Goal: Check status: Check status

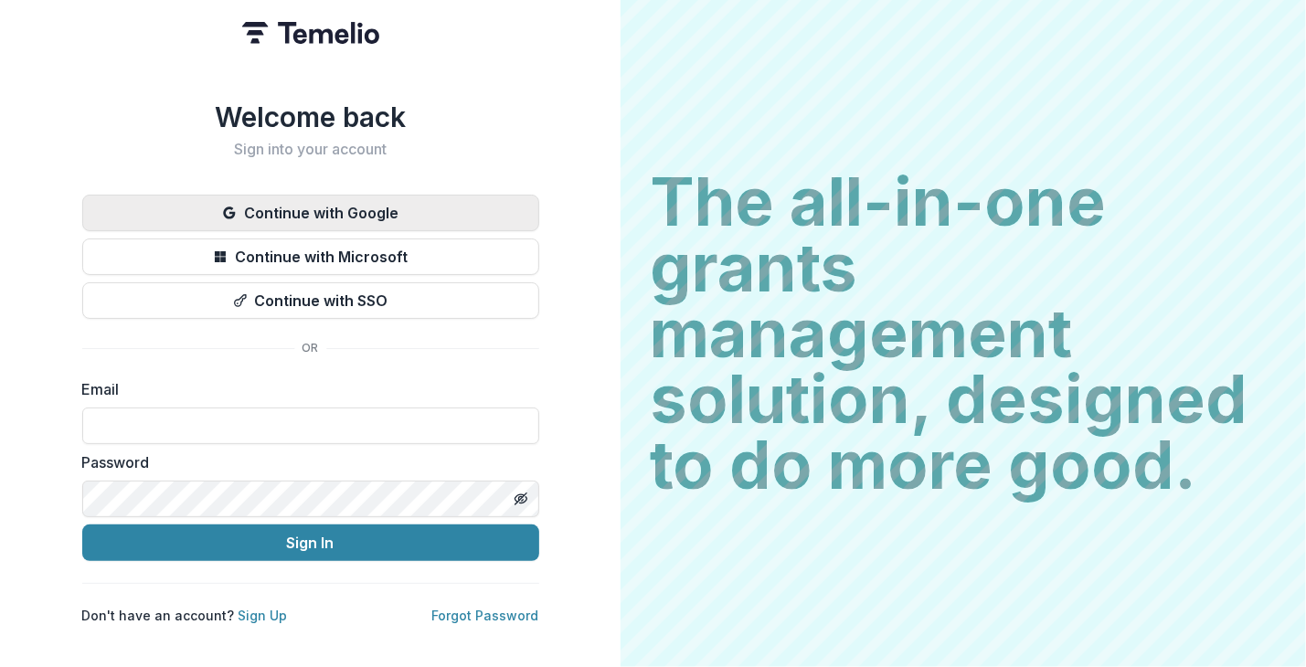
click at [340, 196] on button "Continue with Google" at bounding box center [310, 213] width 457 height 37
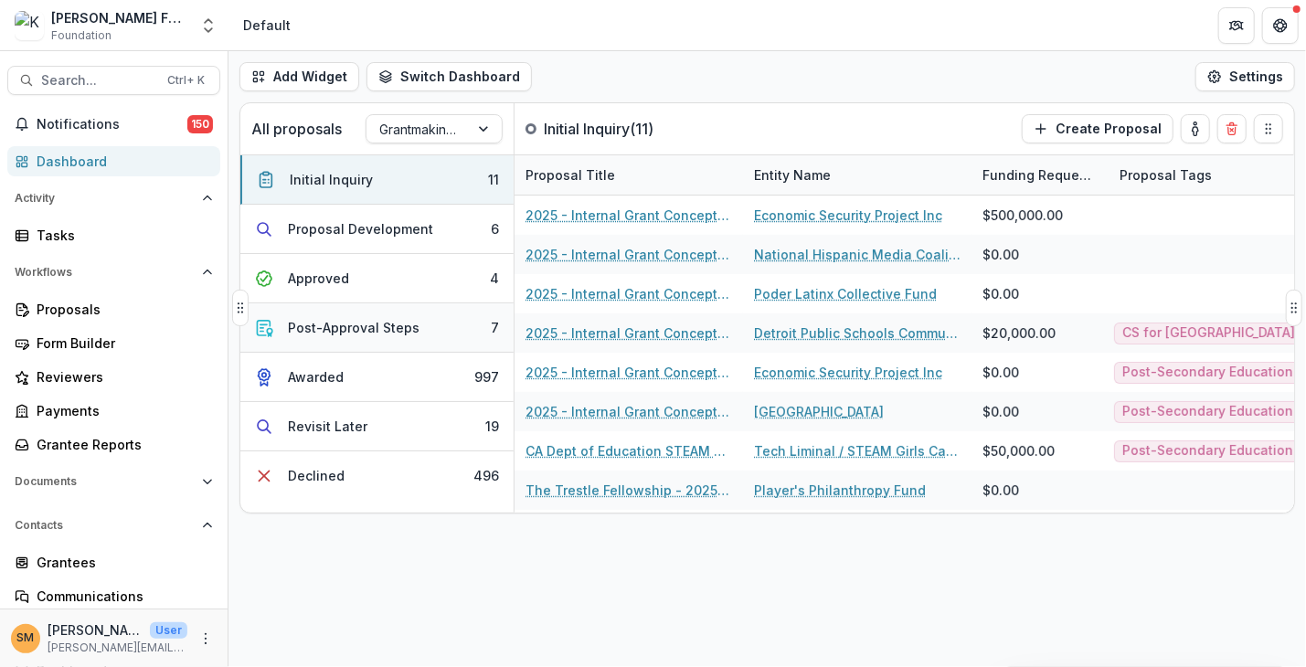
click at [332, 334] on div "Post-Approval Steps" at bounding box center [354, 327] width 132 height 19
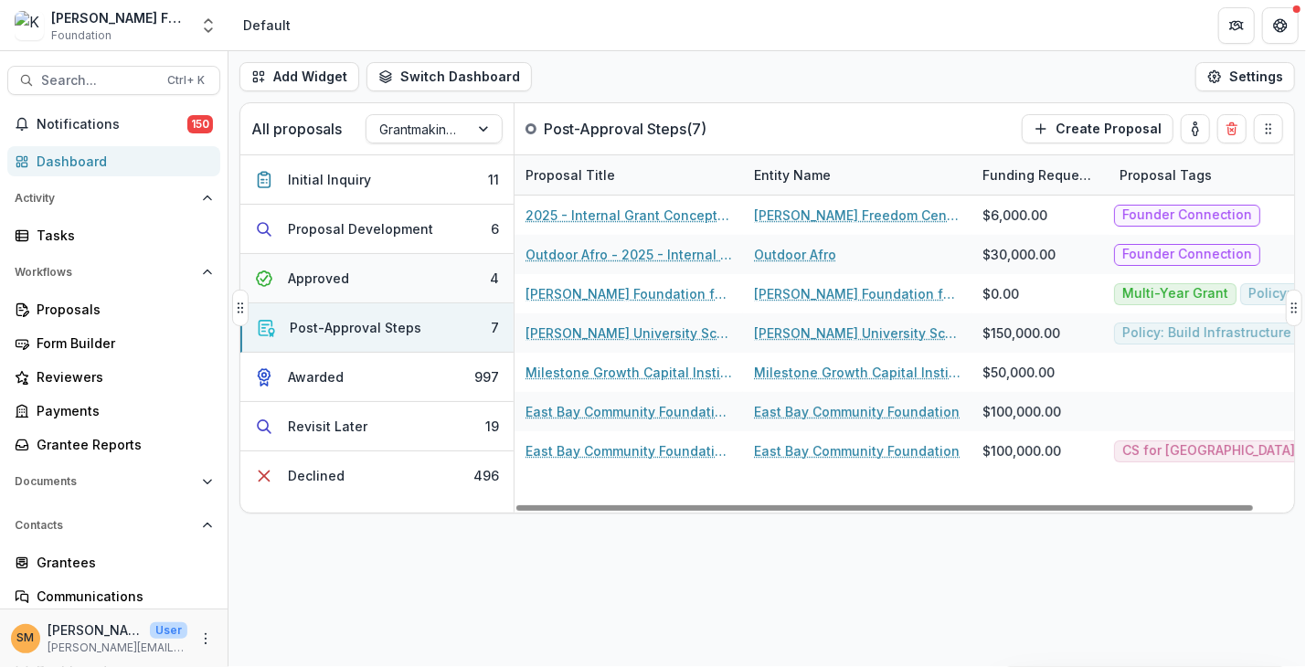
click at [334, 280] on div "Approved" at bounding box center [318, 278] width 61 height 19
